Goal: Task Accomplishment & Management: Manage account settings

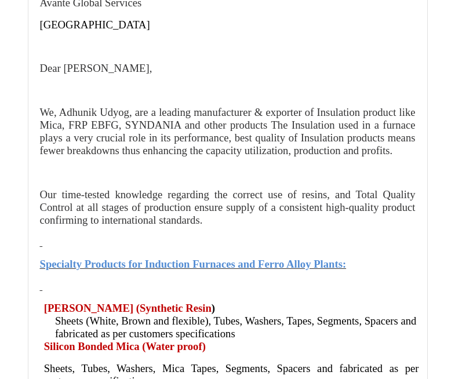
scroll to position [1274, 0]
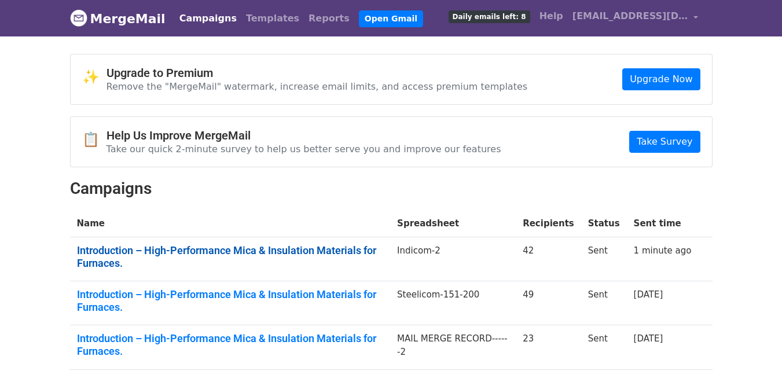
click at [316, 262] on link "Introduction – High-Performance Mica & Insulation Materials for Furnaces." at bounding box center [230, 256] width 307 height 25
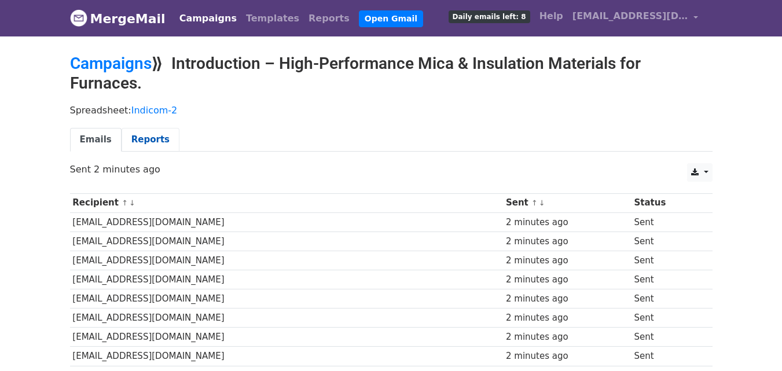
click at [148, 142] on link "Reports" at bounding box center [151, 140] width 58 height 24
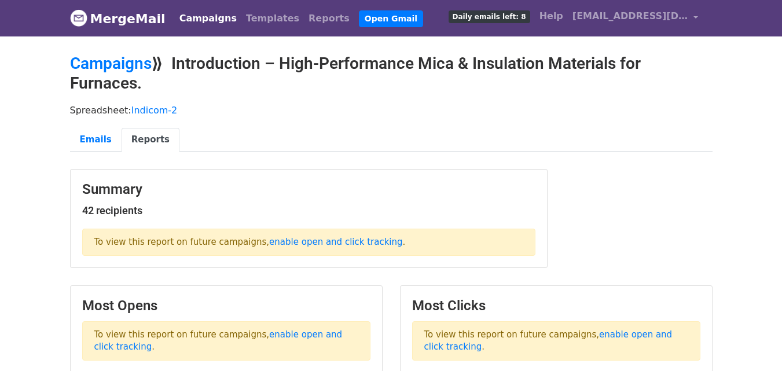
scroll to position [58, 0]
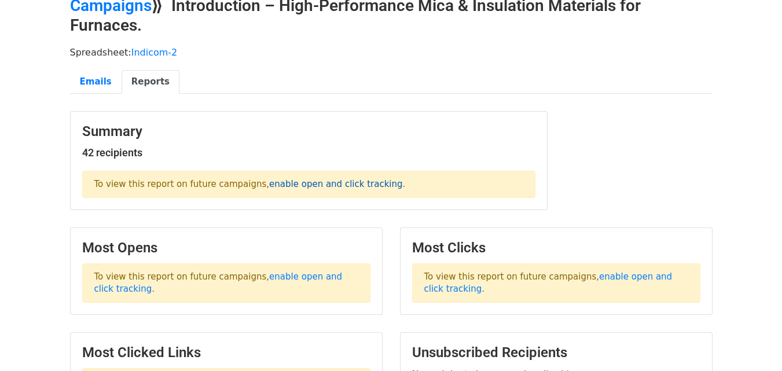
click at [342, 185] on link "enable open and click tracking" at bounding box center [335, 184] width 133 height 10
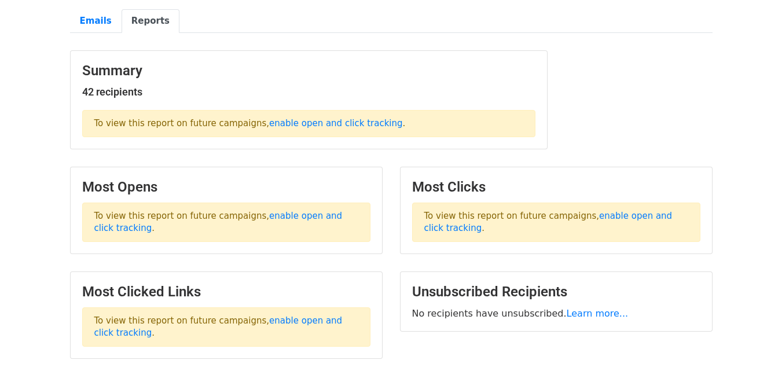
scroll to position [0, 0]
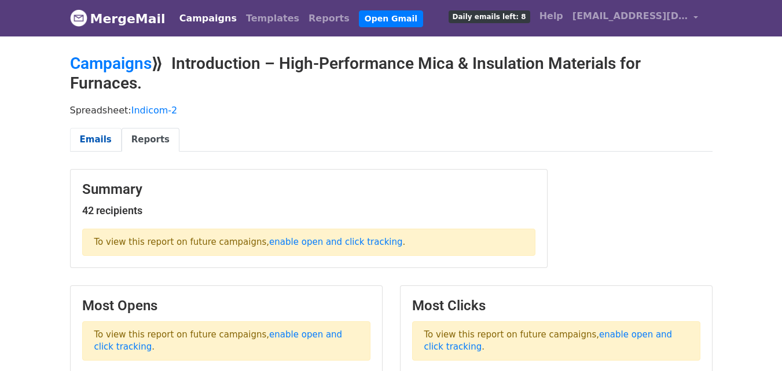
click at [97, 138] on link "Emails" at bounding box center [96, 140] width 52 height 24
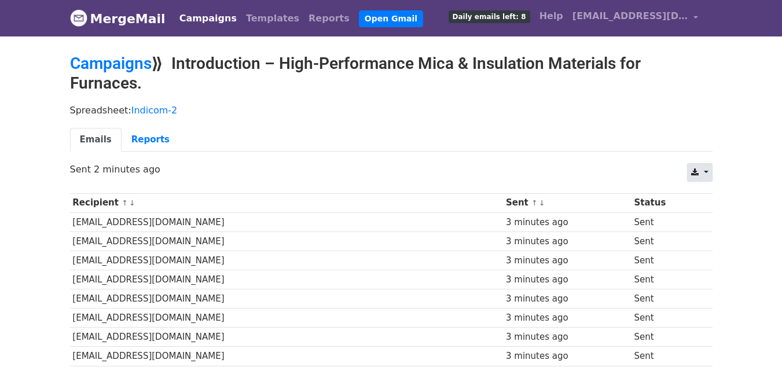
click at [696, 173] on icon at bounding box center [695, 173] width 8 height 8
